Goal: Transaction & Acquisition: Purchase product/service

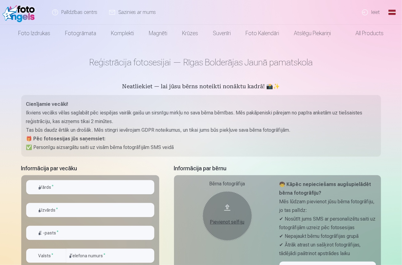
click at [375, 12] on link "Ieiet" at bounding box center [371, 12] width 30 height 25
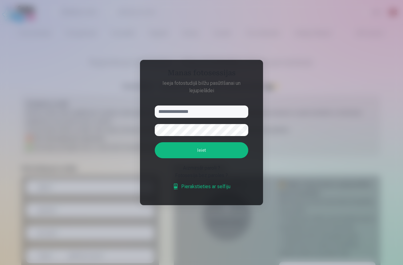
type input "**********"
click at [200, 152] on button "Ieiet" at bounding box center [202, 150] width 94 height 16
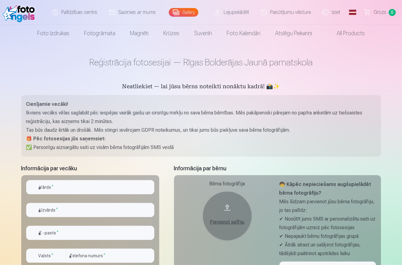
click at [332, 12] on link "Iziet" at bounding box center [332, 12] width 30 height 25
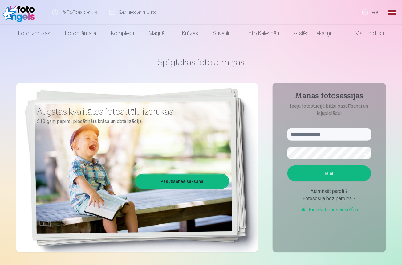
type input "**********"
click at [326, 175] on button "Ieiet" at bounding box center [329, 173] width 84 height 16
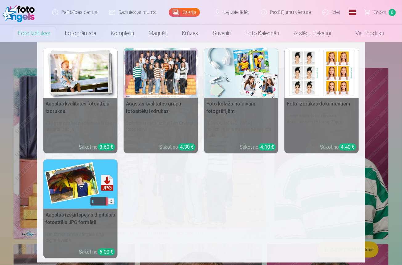
click at [33, 34] on link "Foto izdrukas" at bounding box center [34, 33] width 47 height 17
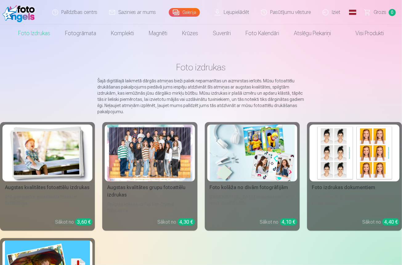
click at [162, 184] on div "Augstas kvalitātes grupu fotoattēlu izdrukas" at bounding box center [150, 191] width 90 height 15
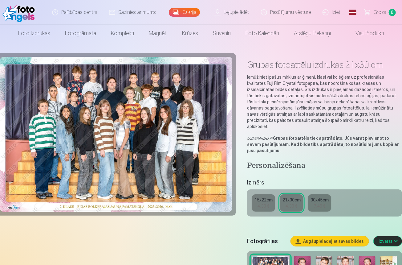
click at [286, 203] on div "4,30 €" at bounding box center [292, 206] width 12 height 6
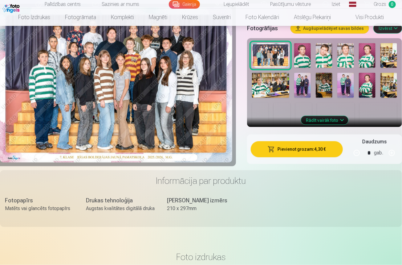
scroll to position [216, 0]
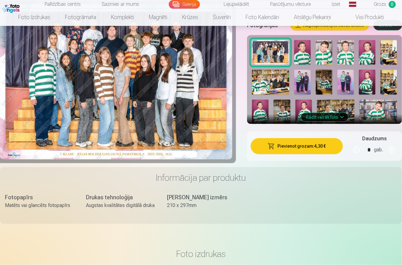
click at [306, 138] on button "Pievienot grozam : 4,30 €" at bounding box center [297, 146] width 92 height 16
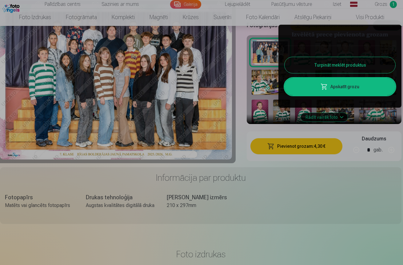
click at [333, 66] on button "Turpināt meklēt produktus" at bounding box center [340, 65] width 111 height 16
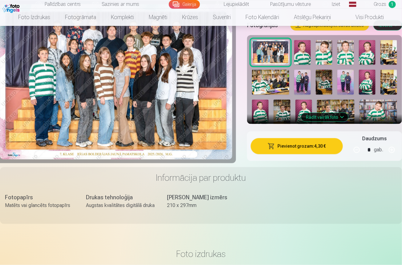
click at [283, 102] on img at bounding box center [281, 111] width 17 height 25
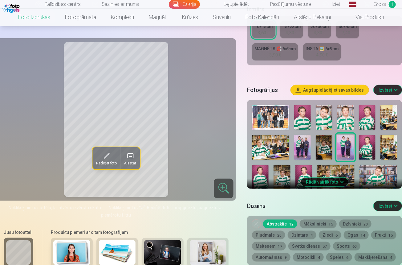
scroll to position [308, 0]
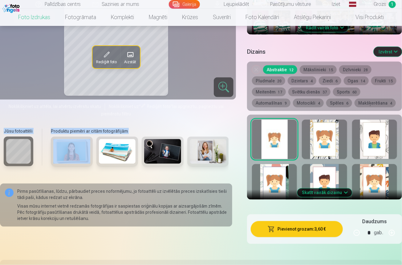
drag, startPoint x: 65, startPoint y: 166, endPoint x: 38, endPoint y: 163, distance: 27.3
click at [38, 163] on div "Jūsu fotoattēli Produktu piemēri ar citām fotogrāfijām" at bounding box center [116, 150] width 232 height 52
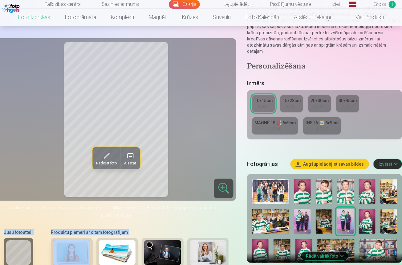
scroll to position [0, 0]
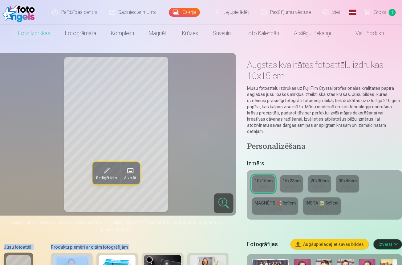
click at [184, 14] on link "Galerija" at bounding box center [184, 12] width 31 height 9
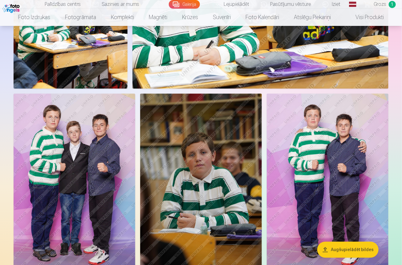
scroll to position [585, 0]
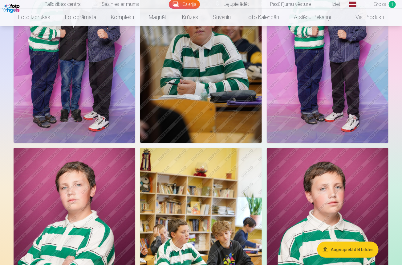
click at [201, 65] on img at bounding box center [201, 51] width 122 height 183
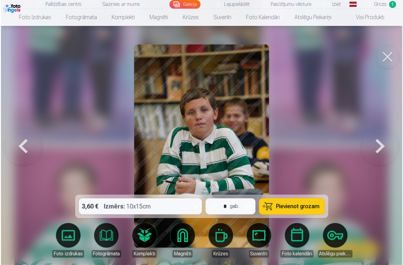
scroll to position [649, 0]
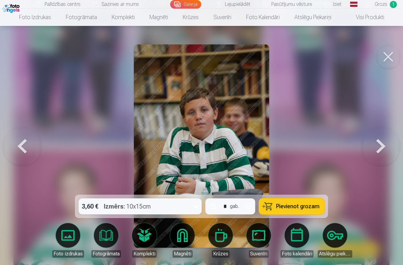
click at [197, 205] on icon at bounding box center [197, 206] width 10 height 10
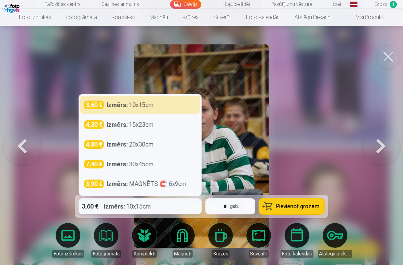
click at [197, 205] on icon at bounding box center [197, 206] width 10 height 10
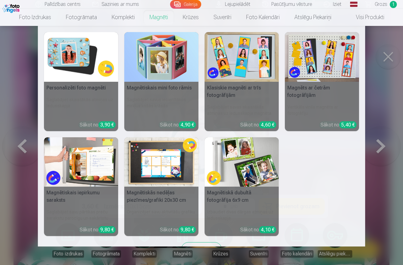
click at [161, 15] on link "Magnēti" at bounding box center [158, 17] width 33 height 17
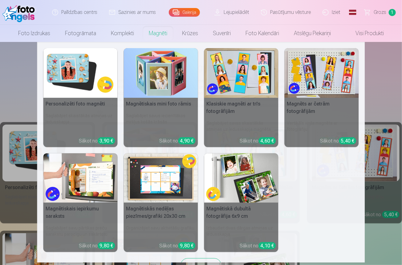
click at [71, 72] on img at bounding box center [80, 73] width 74 height 50
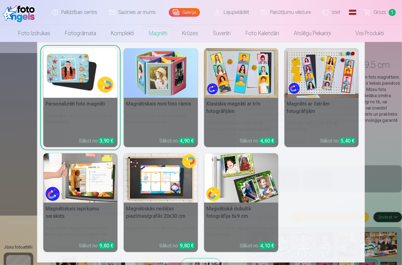
click at [161, 33] on link "Magnēti" at bounding box center [157, 33] width 33 height 17
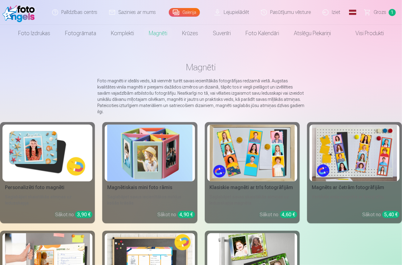
click at [43, 139] on img at bounding box center [47, 152] width 85 height 57
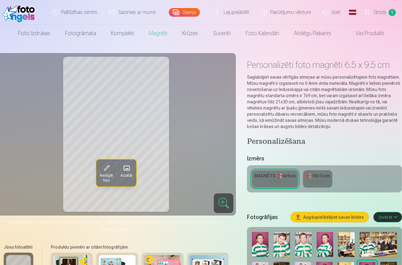
click at [127, 173] on span "Aizstāt" at bounding box center [126, 175] width 12 height 5
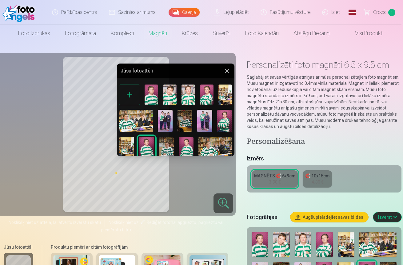
drag, startPoint x: 234, startPoint y: 110, endPoint x: 234, endPoint y: 117, distance: 7.1
click at [234, 117] on div "Jūsu fotoattēli" at bounding box center [176, 109] width 118 height 92
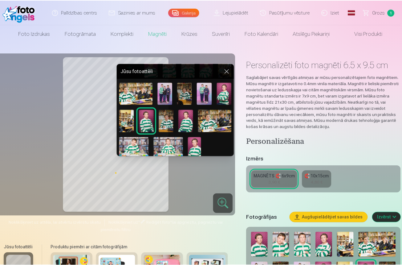
scroll to position [29, 0]
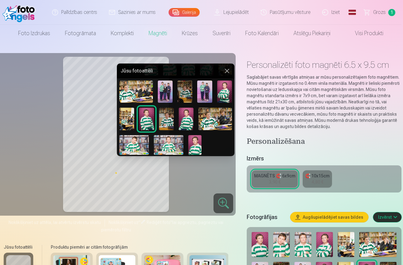
click at [164, 120] on img at bounding box center [166, 118] width 15 height 22
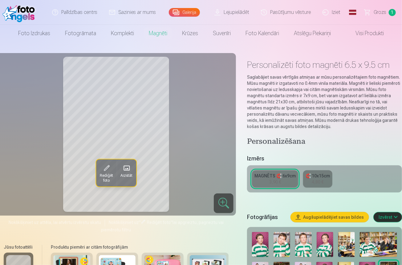
click at [319, 181] on div "4,80 €" at bounding box center [318, 182] width 12 height 6
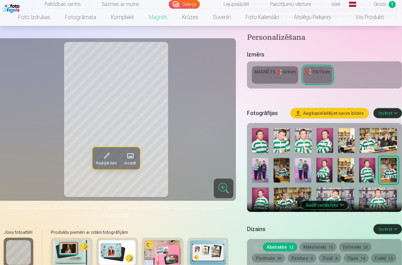
scroll to position [185, 0]
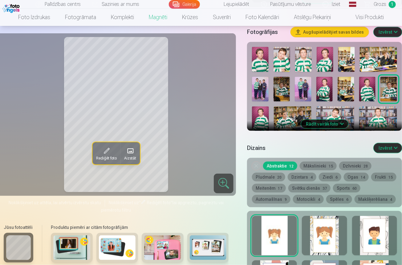
click at [321, 165] on button "Mākslinieki 15" at bounding box center [318, 165] width 37 height 9
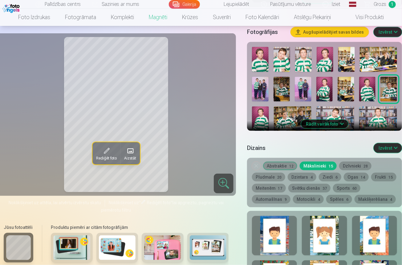
click at [281, 164] on button "Abstraktie 12" at bounding box center [280, 165] width 34 height 9
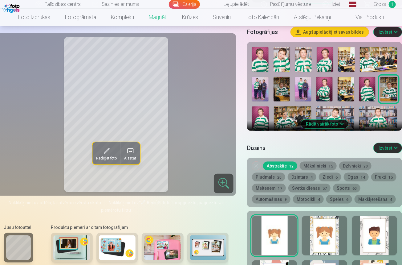
click at [322, 165] on button "Mākslinieki 15" at bounding box center [318, 165] width 37 height 9
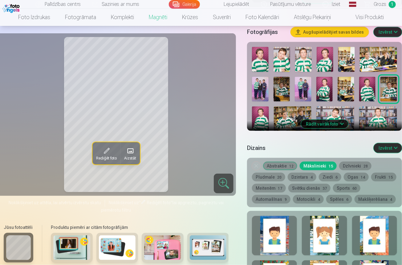
click at [352, 165] on button "Dzīvnieki 28" at bounding box center [355, 165] width 32 height 9
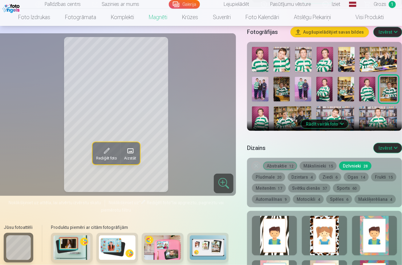
click at [274, 166] on button "Abstraktie 12" at bounding box center [280, 165] width 34 height 9
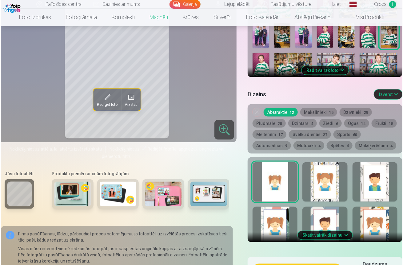
scroll to position [308, 0]
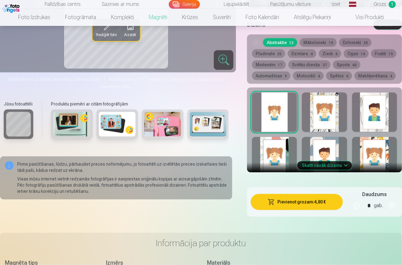
click at [390, 204] on button "button" at bounding box center [391, 205] width 15 height 15
type input "*"
click at [298, 199] on button "Pievienot grozam : 9,60 €" at bounding box center [297, 202] width 92 height 16
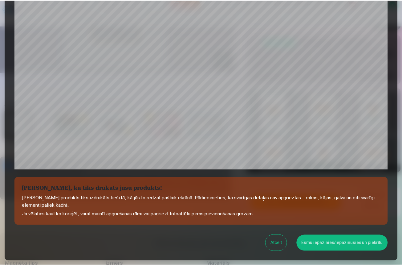
scroll to position [179, 0]
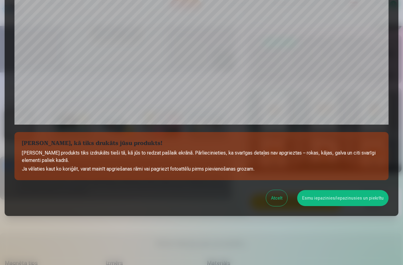
click at [336, 198] on button "Esmu iepazinies/iepazinusies un piekrītu" at bounding box center [343, 198] width 91 height 16
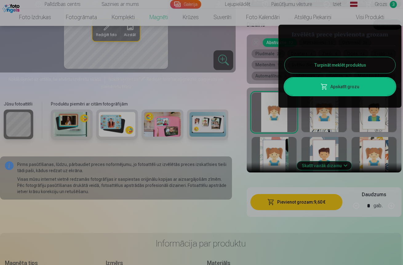
click at [191, 5] on div at bounding box center [201, 132] width 403 height 265
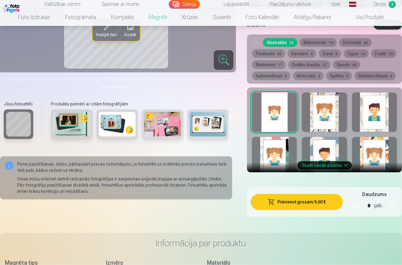
click at [181, 4] on link "Galerija" at bounding box center [184, 4] width 31 height 9
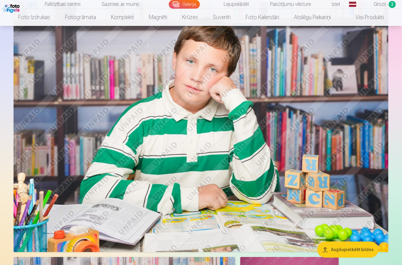
scroll to position [1632, 0]
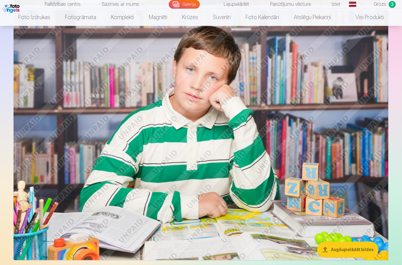
click at [194, 155] on img at bounding box center [201, 135] width 375 height 250
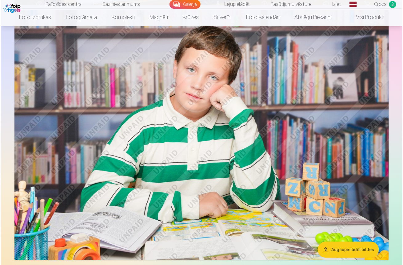
scroll to position [1513, 0]
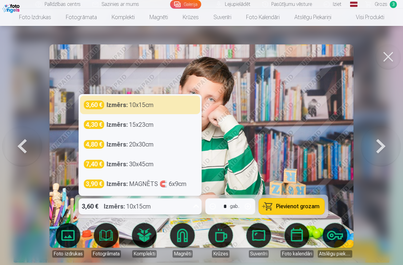
click at [196, 205] on icon at bounding box center [197, 206] width 10 height 10
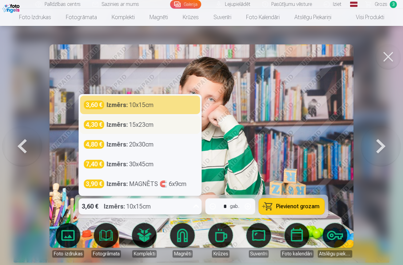
click at [152, 125] on div "Izmērs : 15x23cm" at bounding box center [130, 124] width 47 height 9
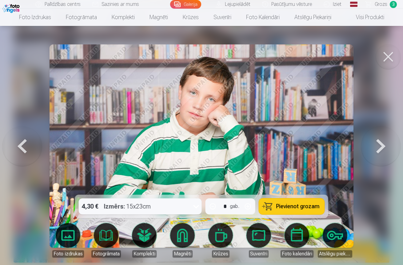
click at [288, 205] on span "Pievienot grozam" at bounding box center [298, 206] width 43 height 6
click at [385, 5] on span "Grozs" at bounding box center [381, 4] width 13 height 7
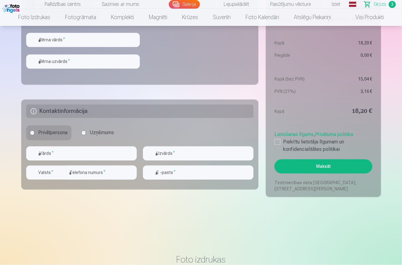
scroll to position [339, 0]
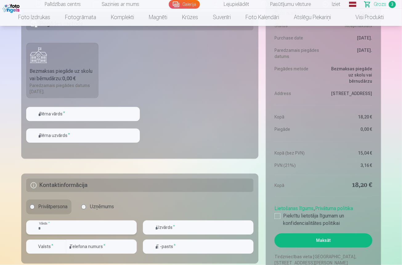
click at [57, 227] on input "text" at bounding box center [81, 227] width 111 height 14
type input "****"
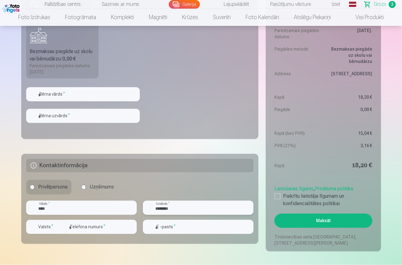
scroll to position [370, 0]
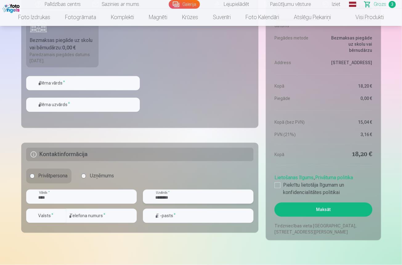
type input "********"
click at [91, 215] on input "number" at bounding box center [101, 216] width 71 height 14
click at [62, 215] on div "button" at bounding box center [61, 215] width 7 height 7
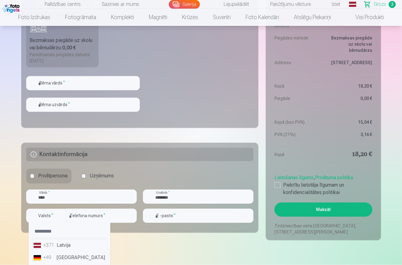
click at [68, 246] on li "+371 Latvija" at bounding box center [69, 245] width 77 height 12
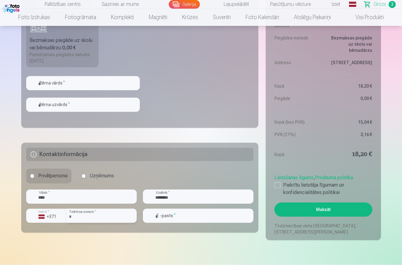
click at [83, 216] on input "number" at bounding box center [101, 216] width 71 height 14
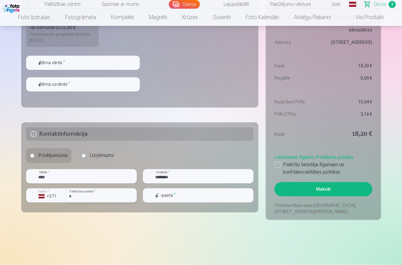
scroll to position [400, 0]
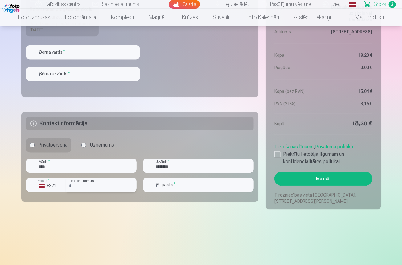
type input "********"
click at [169, 183] on input "email" at bounding box center [198, 185] width 111 height 14
type input "**********"
click at [275, 154] on div at bounding box center [277, 154] width 6 height 6
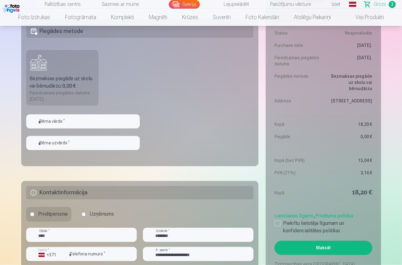
scroll to position [370, 0]
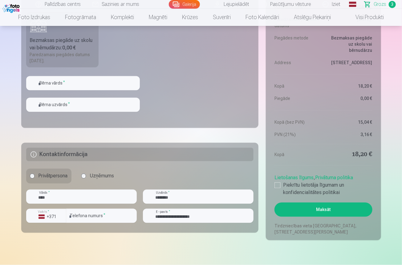
click at [323, 207] on button "Maksāt" at bounding box center [323, 209] width 98 height 14
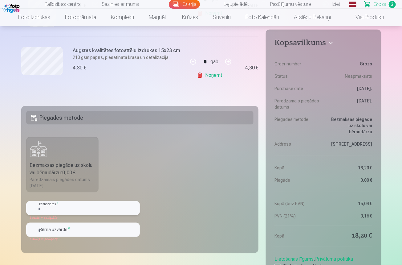
scroll to position [246, 0]
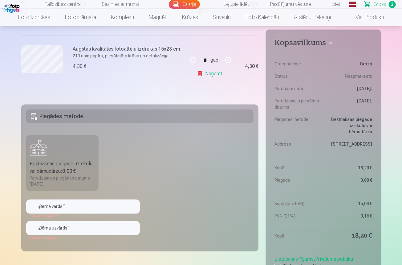
click at [61, 163] on div "Bezmaksas piegāde uz skolu vai bērnudārzu : 0,00 €" at bounding box center [62, 167] width 65 height 15
click at [58, 207] on input "text" at bounding box center [83, 206] width 114 height 14
type input "*******"
click at [66, 229] on input "text" at bounding box center [83, 228] width 114 height 14
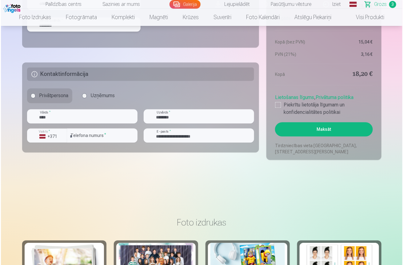
scroll to position [462, 0]
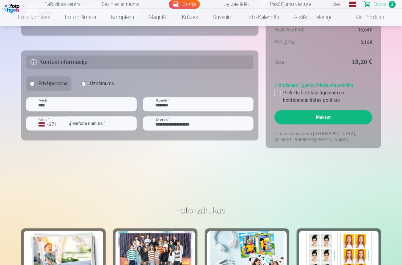
type input "********"
click at [324, 116] on button "Maksāt" at bounding box center [323, 117] width 98 height 14
